Goal: Information Seeking & Learning: Find specific fact

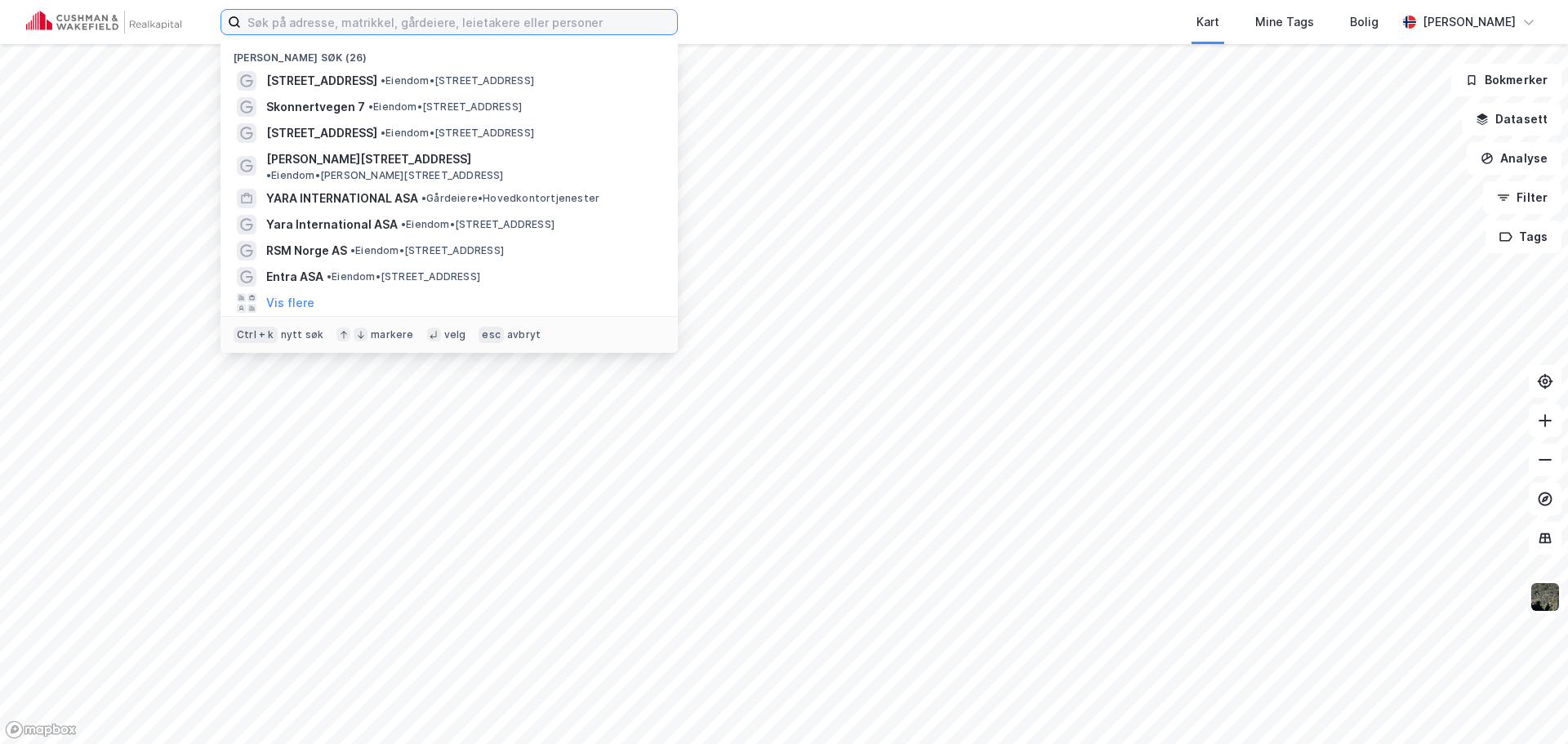
click at [336, 29] on input at bounding box center [459, 22] width 436 height 25
paste input "Robert [STREET_ADDRESS]"
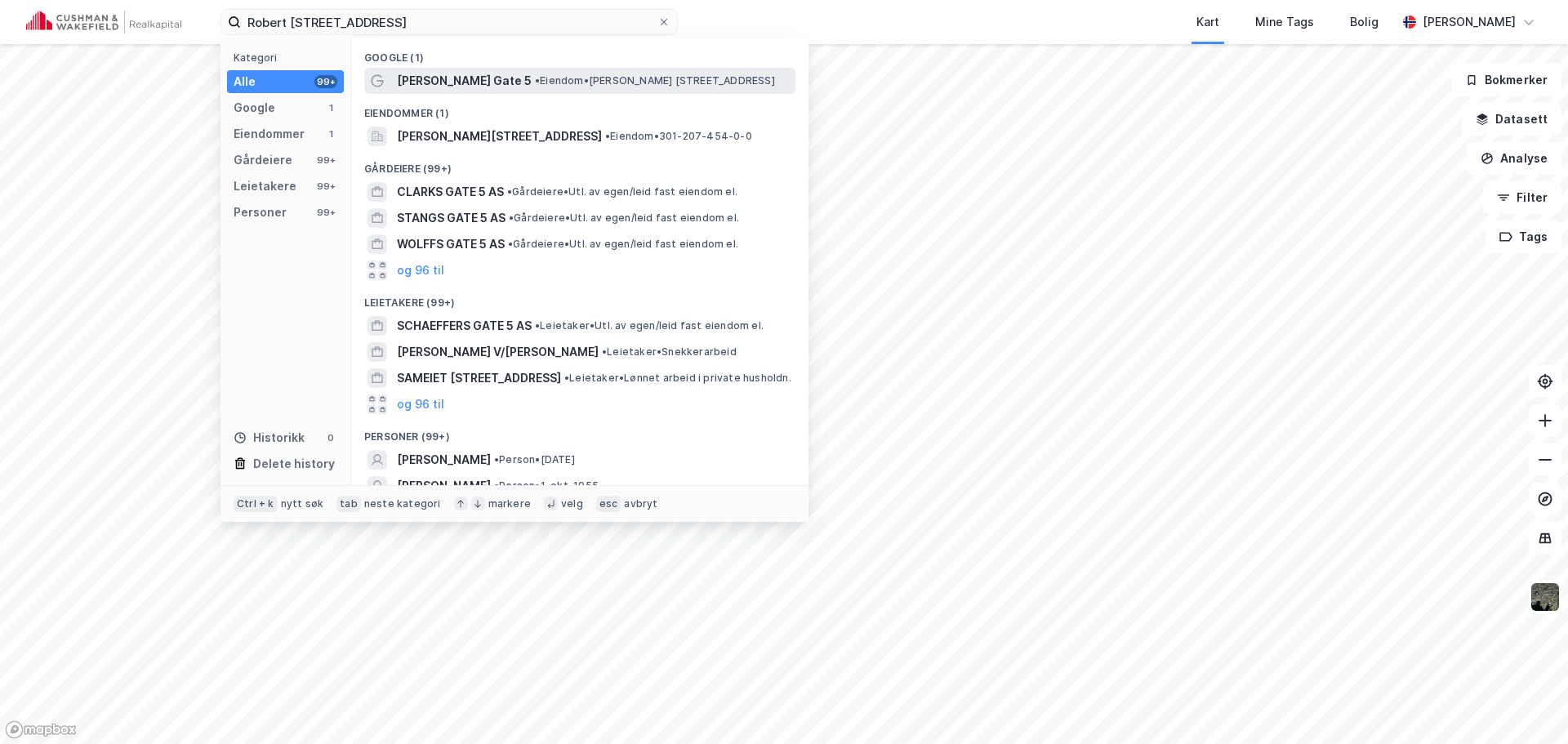
click at [420, 86] on span "[PERSON_NAME] Gate 5" at bounding box center [463, 80] width 134 height 19
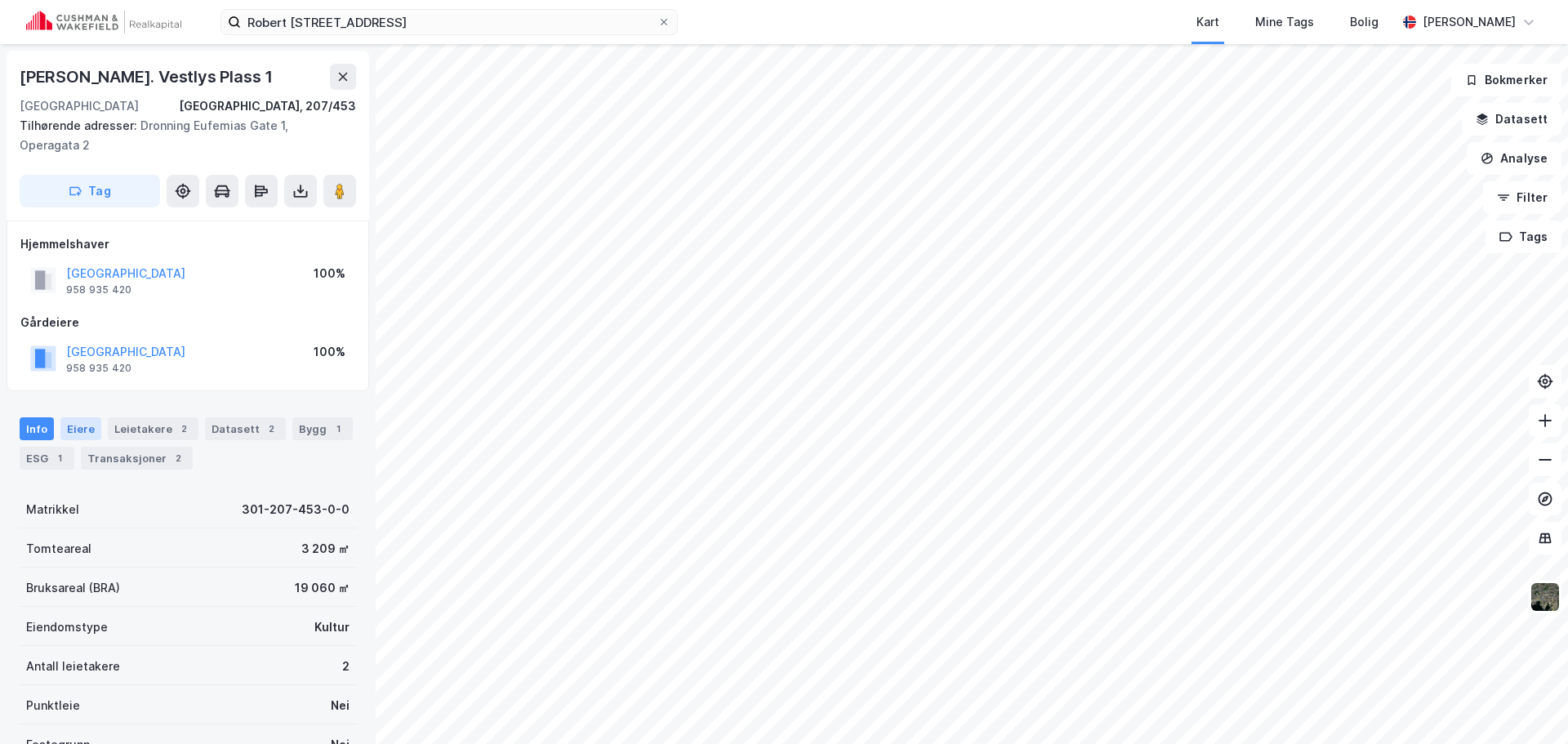
click at [87, 420] on div "Eiere" at bounding box center [80, 429] width 41 height 23
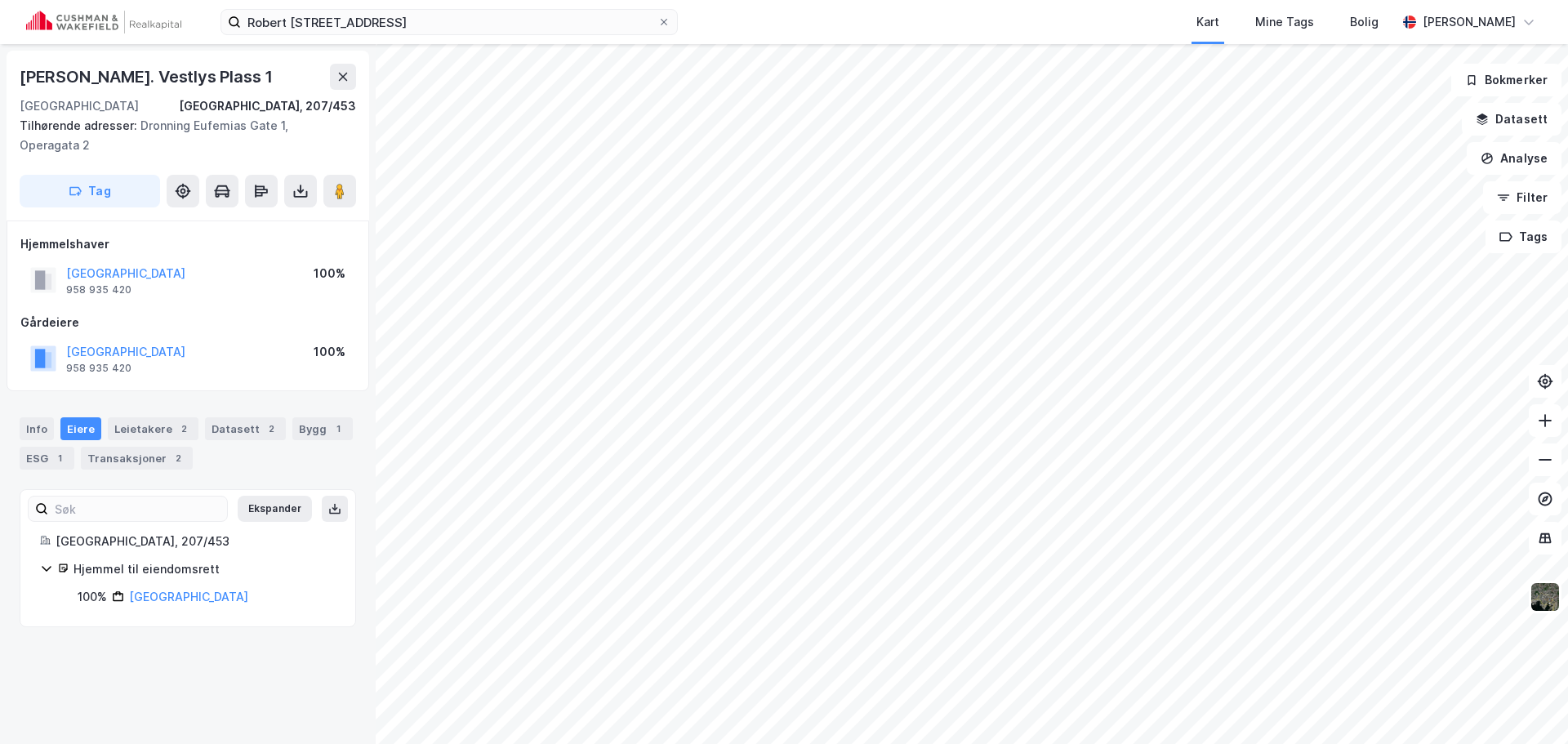
click at [47, 567] on icon at bounding box center [46, 568] width 13 height 13
click at [47, 567] on icon at bounding box center [46, 569] width 5 height 10
click at [140, 602] on link "[GEOGRAPHIC_DATA]" at bounding box center [188, 596] width 119 height 14
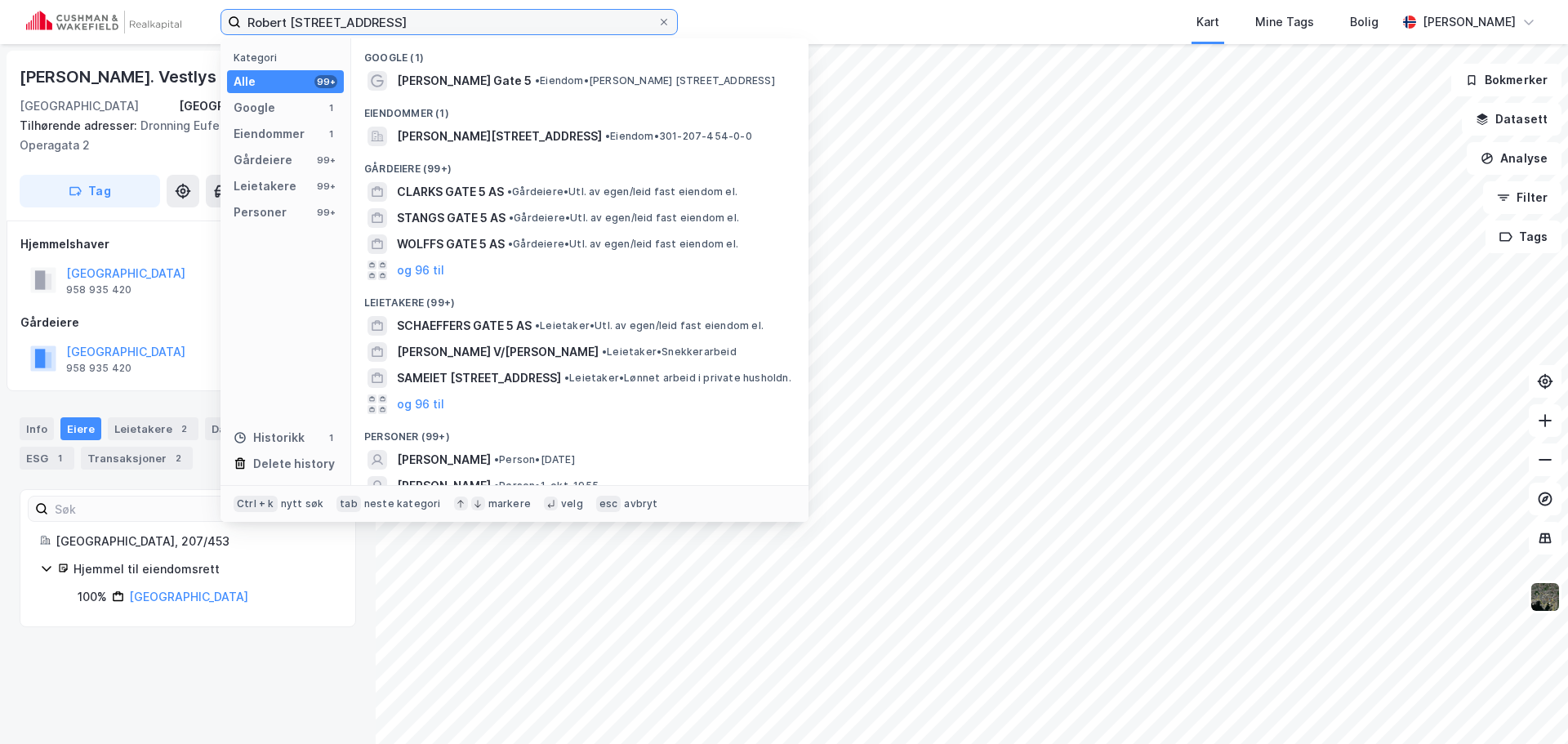
click at [437, 25] on input "Robert [STREET_ADDRESS]" at bounding box center [449, 22] width 417 height 25
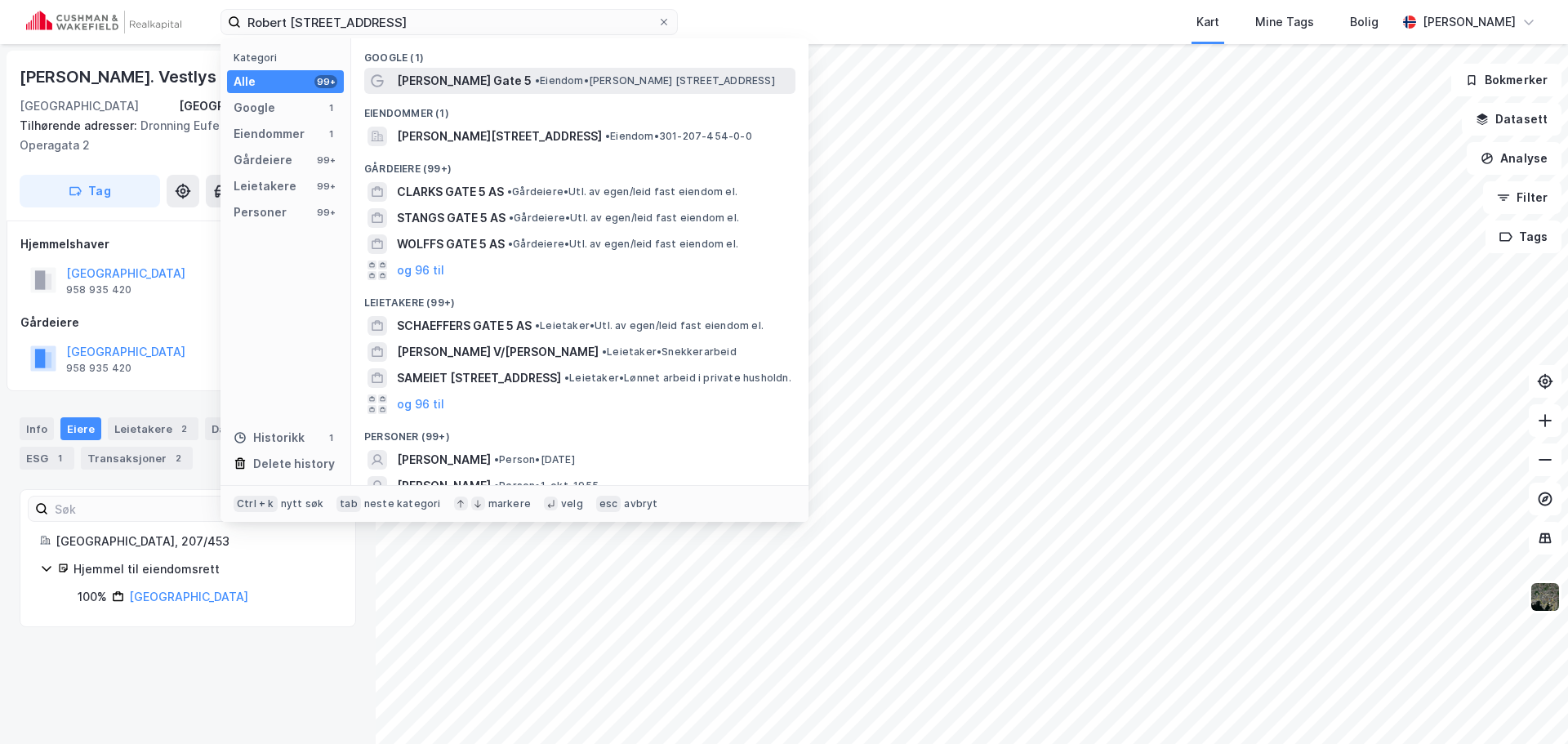
click at [462, 83] on span "[PERSON_NAME] Gate 5" at bounding box center [463, 80] width 134 height 19
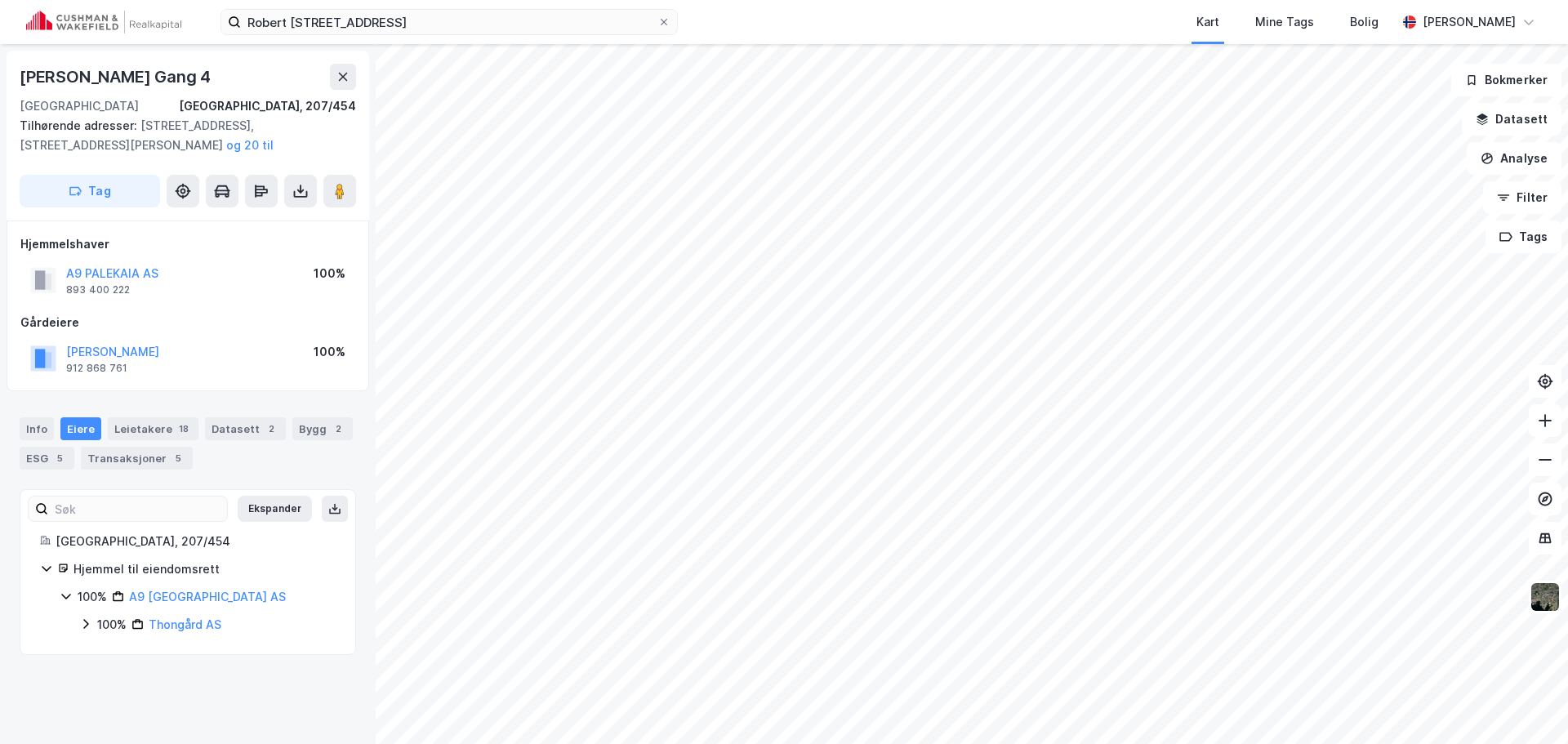
click at [224, 287] on div "A9 PALEKAIA AS 893 400 222 100%" at bounding box center [188, 280] width 335 height 39
click at [133, 287] on div "A9 PALEKAIA AS 893 400 222" at bounding box center [112, 280] width 92 height 33
click at [0, 0] on button "A9 PALEKAIA AS" at bounding box center [0, 0] width 0 height 0
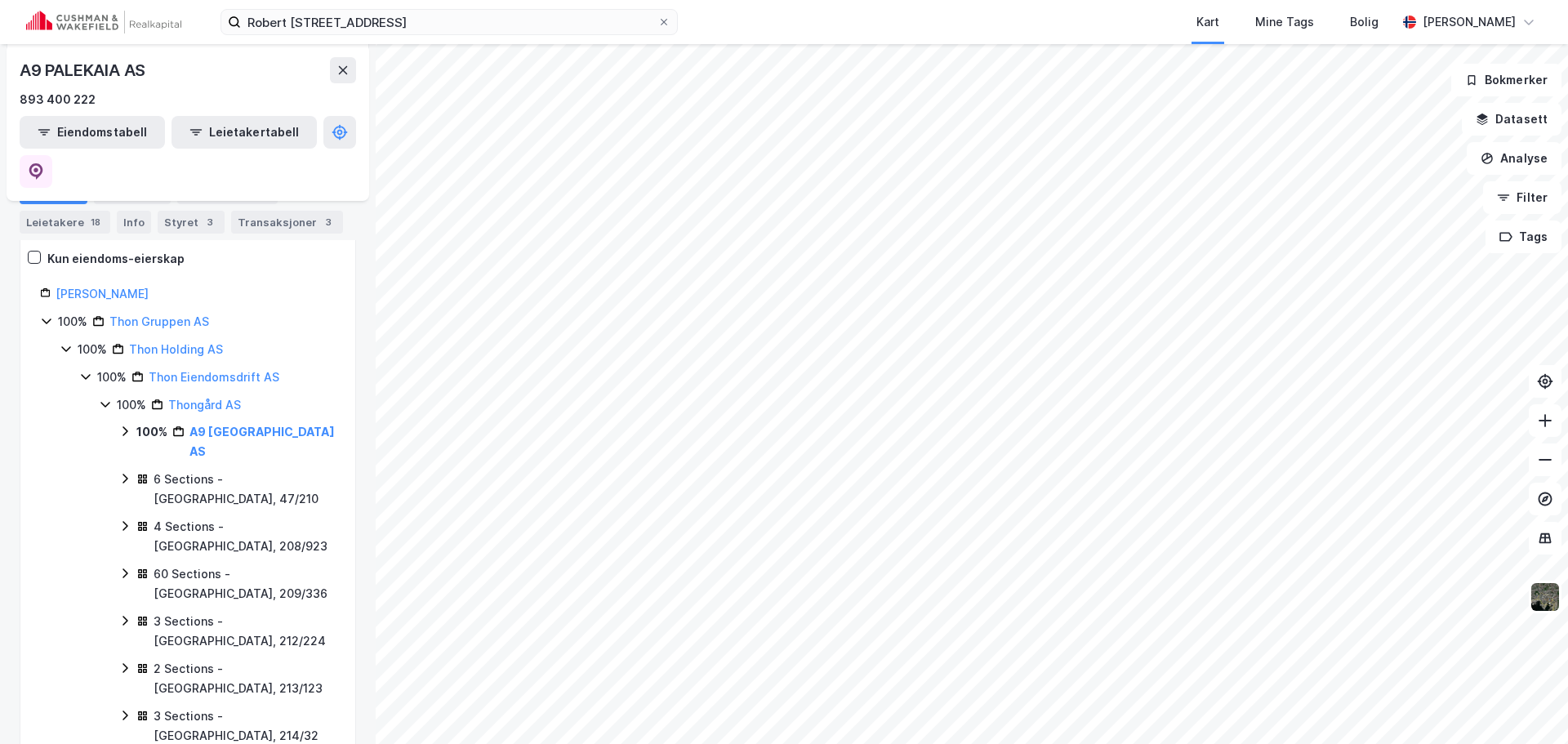
scroll to position [245, 0]
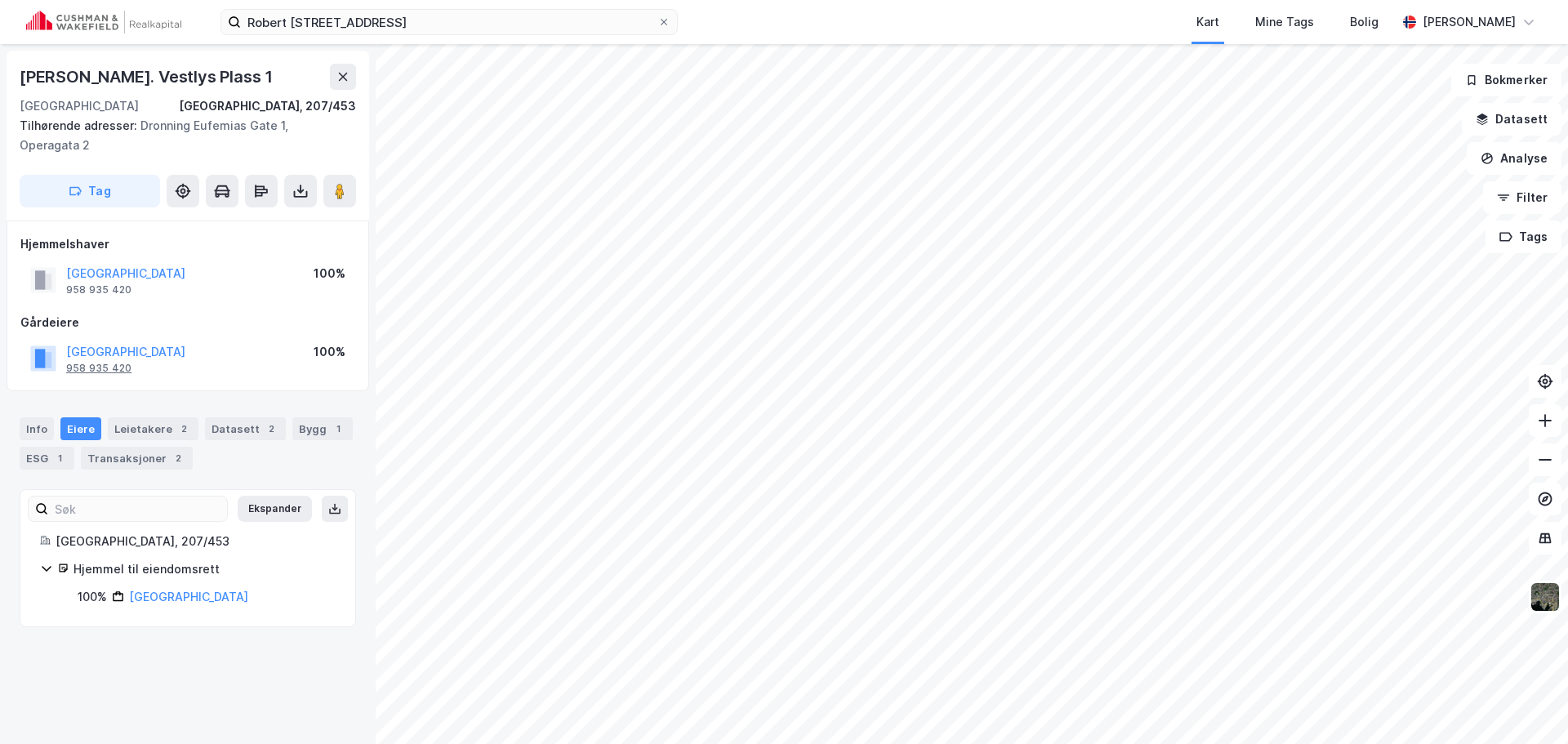
click at [112, 369] on div "958 935 420" at bounding box center [98, 368] width 65 height 13
click at [442, 36] on div "[PERSON_NAME] gate 5 Kart Mine Tags Bolig [PERSON_NAME]" at bounding box center [784, 22] width 1568 height 44
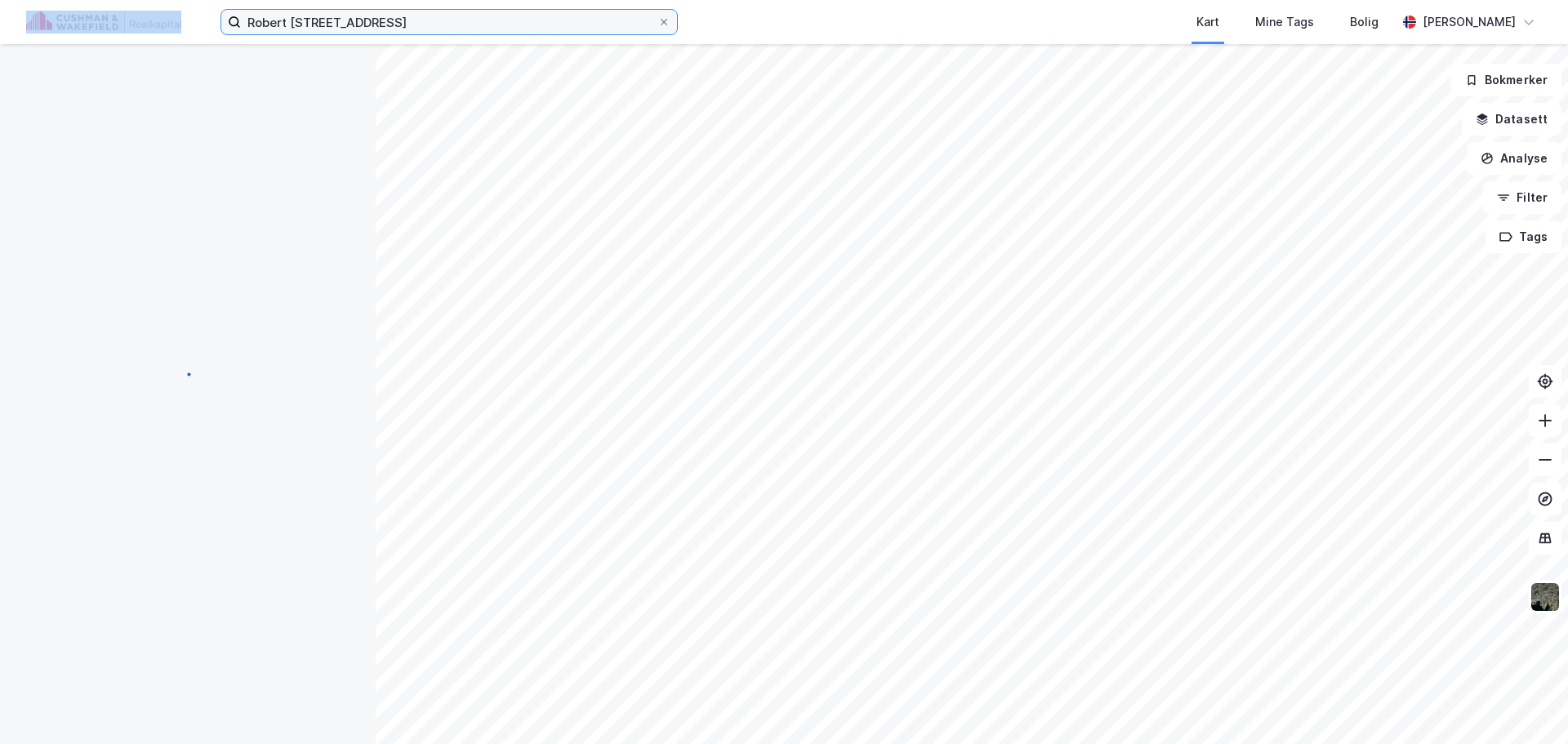
click at [443, 23] on input "Robert [STREET_ADDRESS]" at bounding box center [449, 22] width 417 height 25
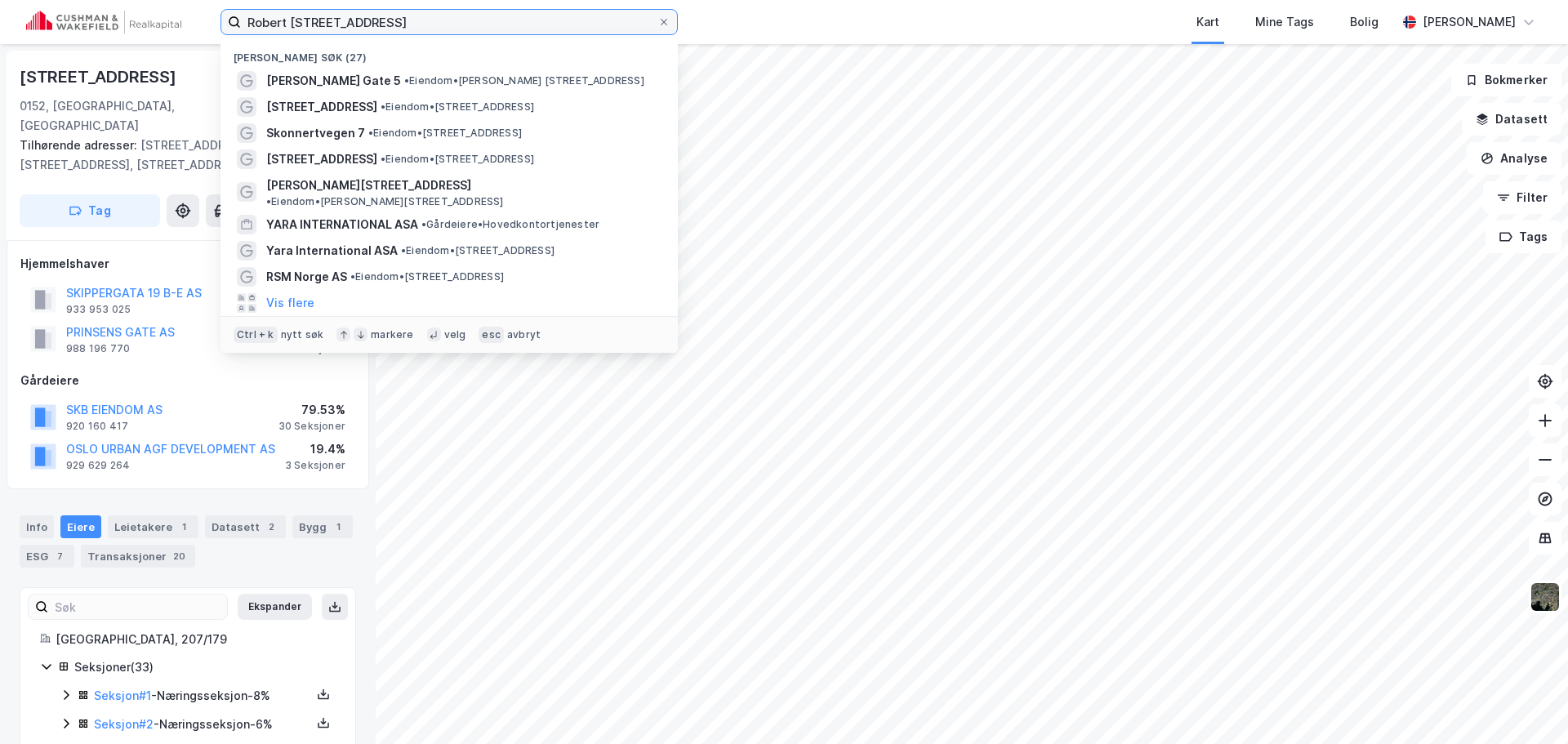
scroll to position [1, 0]
click at [443, 23] on input "Robert [STREET_ADDRESS]" at bounding box center [449, 22] width 417 height 25
paste input "Dronning [STREET_ADDRESS]"
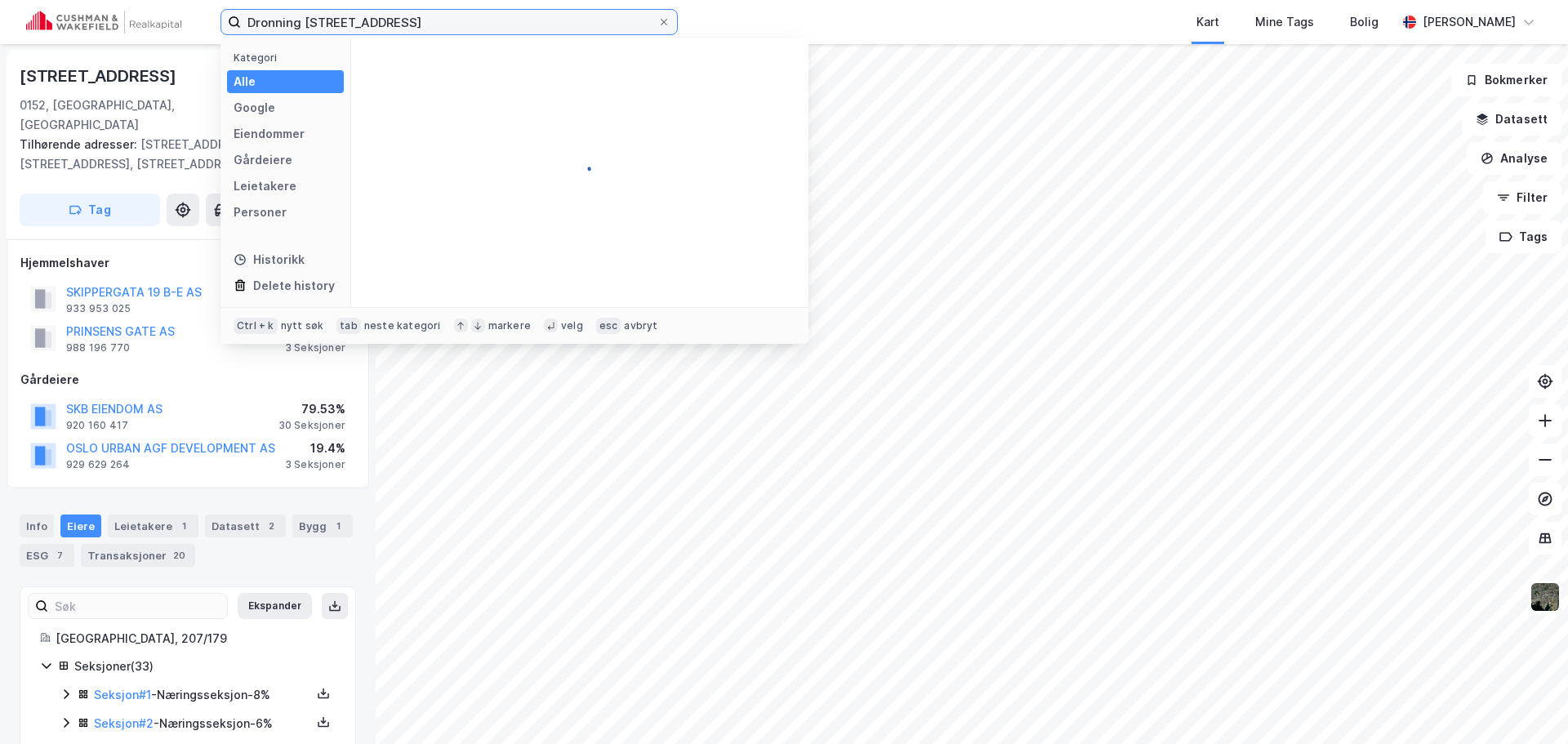
type input "Dronning [STREET_ADDRESS]"
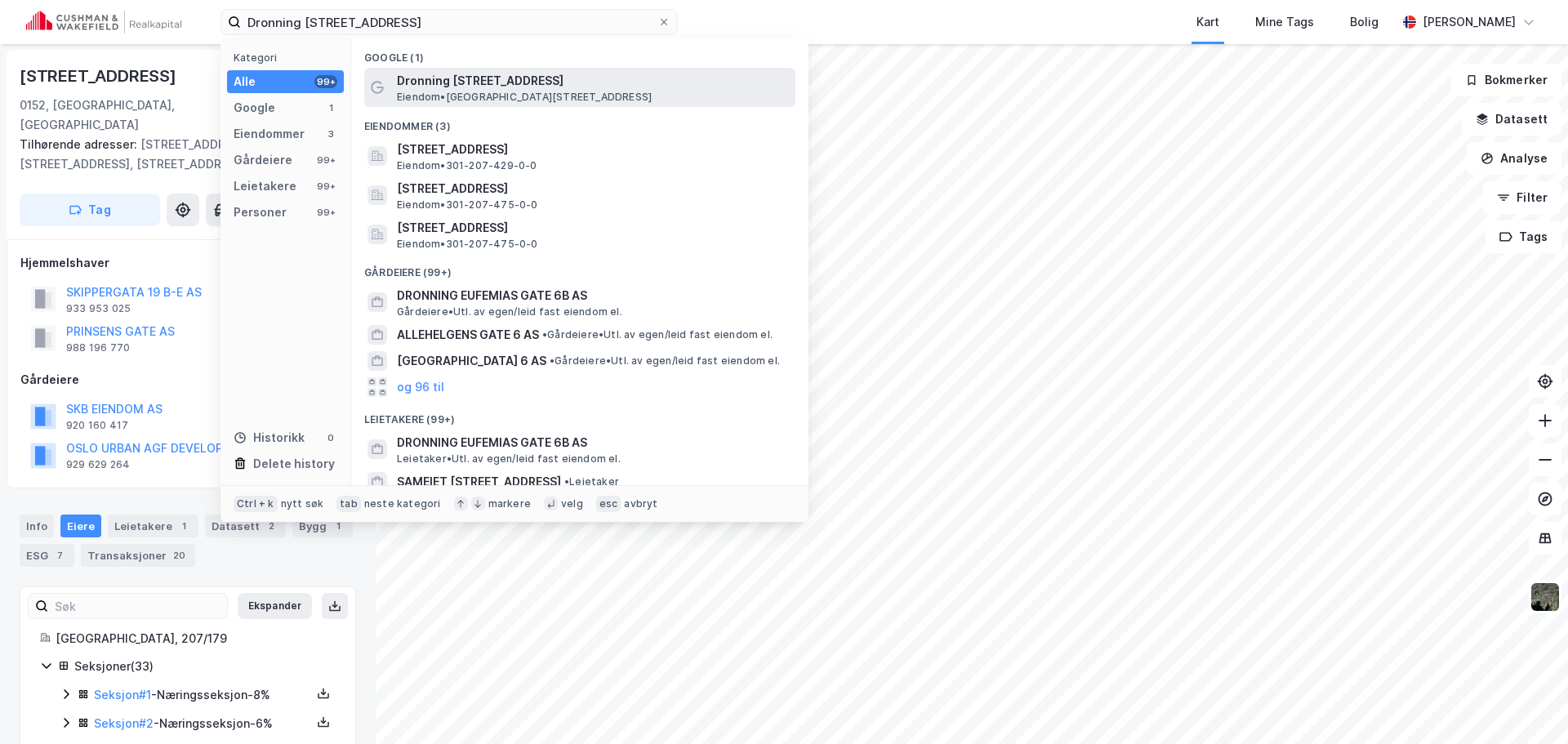
click at [523, 87] on div "Dronning Eufemias gate 6 Eiendom • [STREET_ADDRESS]" at bounding box center [594, 87] width 396 height 33
